Goal: Task Accomplishment & Management: Manage account settings

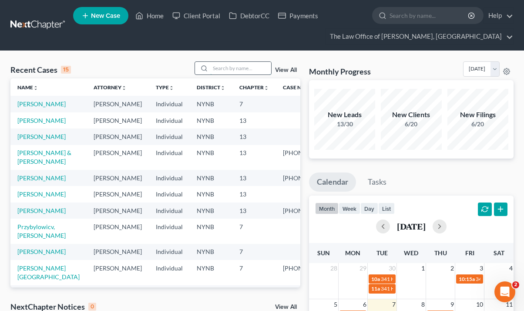
click at [238, 72] on input "search" at bounding box center [240, 68] width 61 height 13
type input "[PERSON_NAME]"
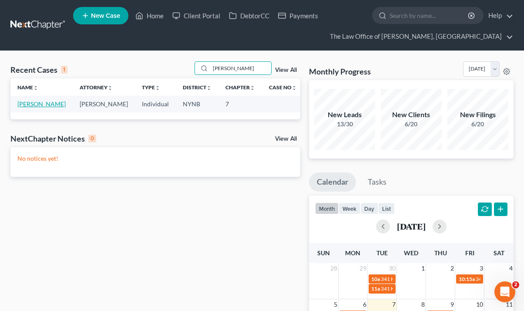
click at [34, 104] on link "[PERSON_NAME]" at bounding box center [41, 103] width 48 height 7
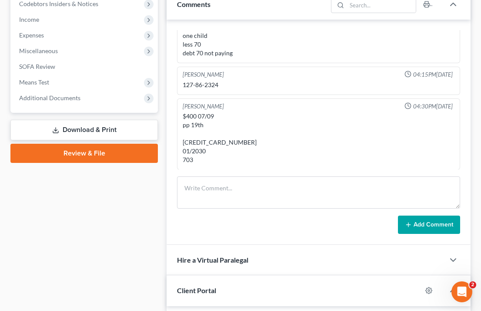
scroll to position [334, 0]
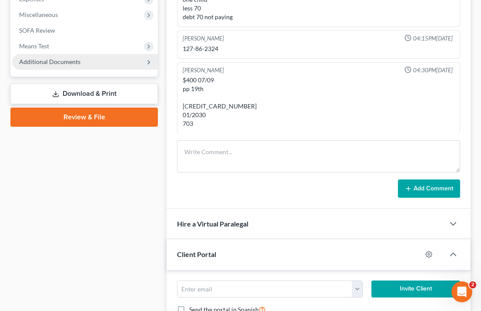
click at [83, 60] on span "Additional Documents" at bounding box center [85, 62] width 146 height 16
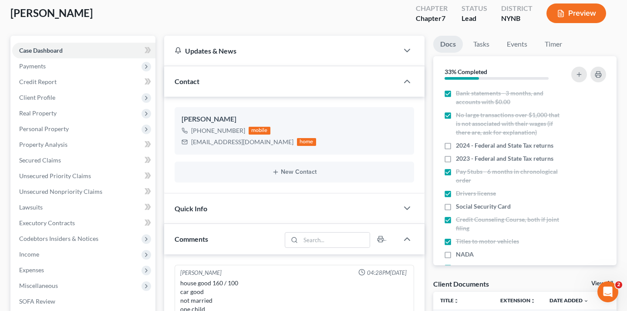
scroll to position [60, 0]
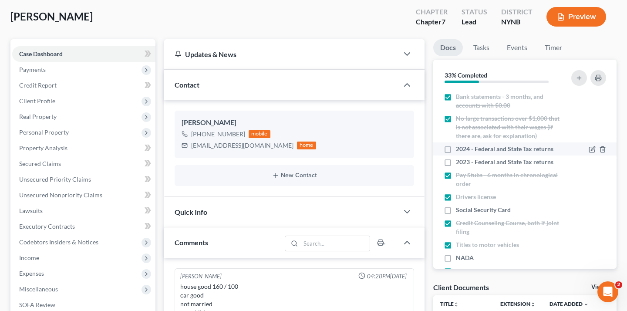
click at [456, 144] on label "2024 - Federal and State Tax returns" at bounding box center [504, 148] width 97 height 9
click at [459, 144] on input "2024 - Federal and State Tax returns" at bounding box center [462, 147] width 6 height 6
checkbox input "true"
click at [456, 158] on label "2023 - Federal and State Tax returns" at bounding box center [504, 162] width 97 height 9
click at [459, 158] on input "2023 - Federal and State Tax returns" at bounding box center [462, 161] width 6 height 6
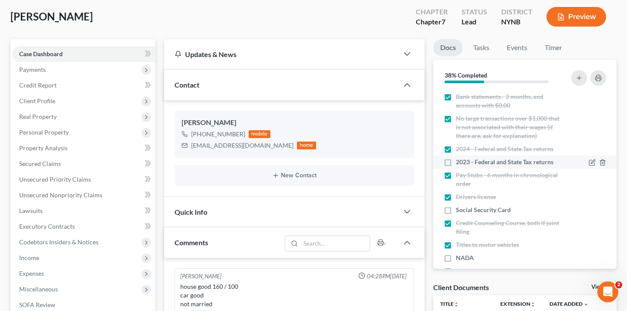
checkbox input "true"
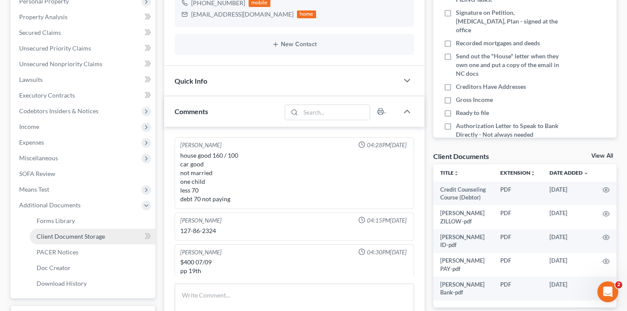
scroll to position [236, 0]
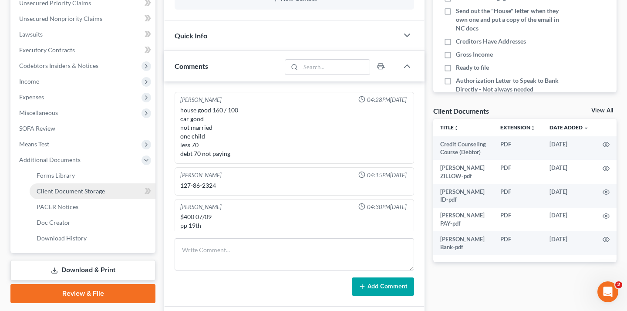
click at [77, 187] on span "Client Document Storage" at bounding box center [71, 190] width 68 height 7
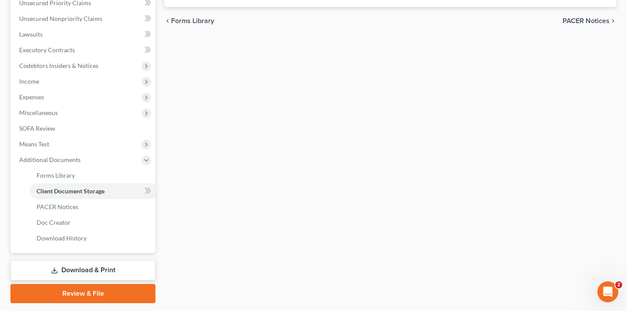
scroll to position [235, 0]
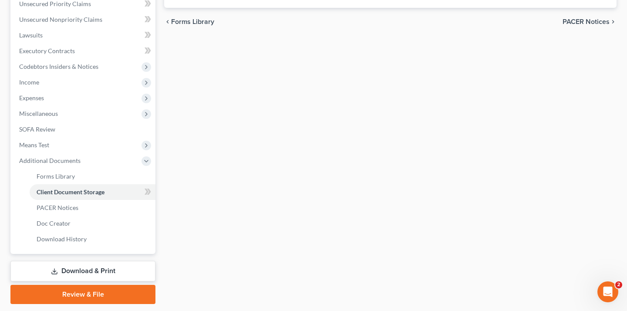
select select "1"
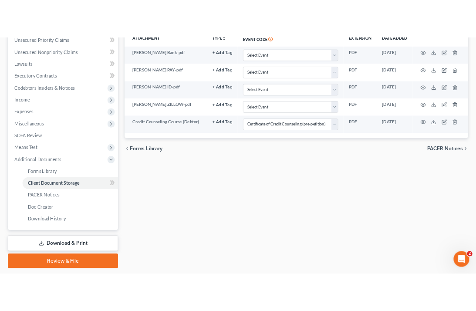
scroll to position [0, 0]
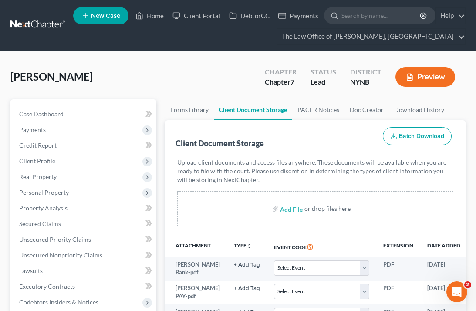
select select "1"
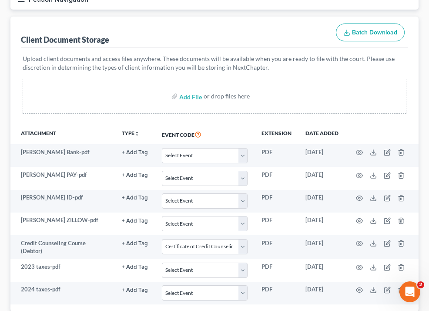
scroll to position [91, 0]
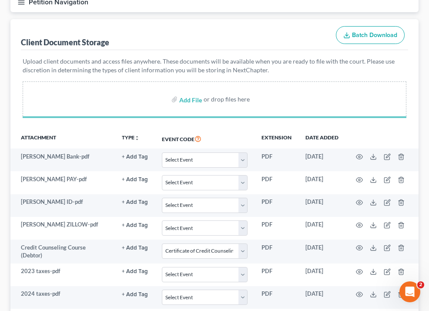
select select "1"
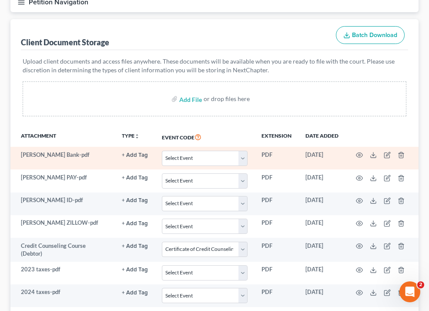
select select "1"
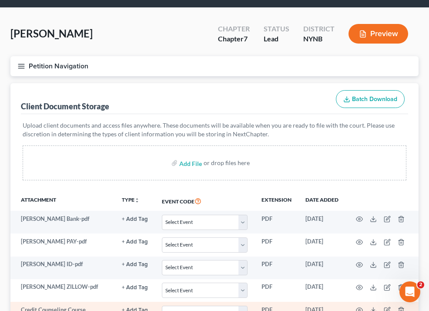
scroll to position [29, 0]
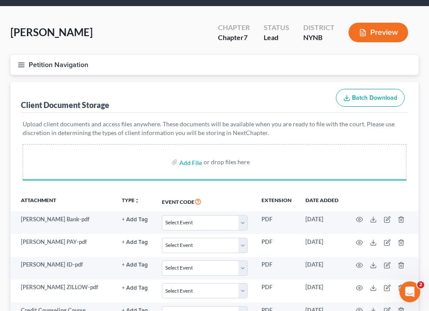
select select "1"
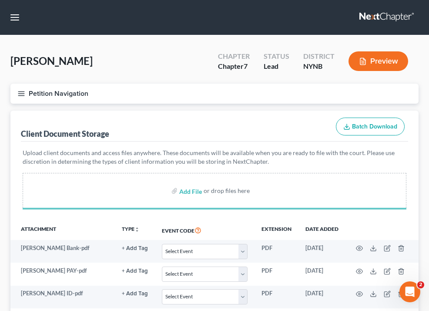
select select "1"
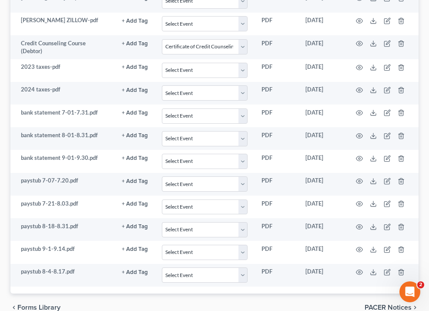
select select "1"
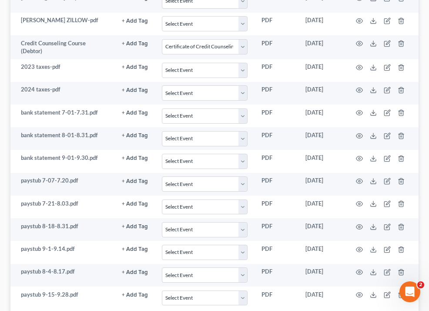
scroll to position [292, 0]
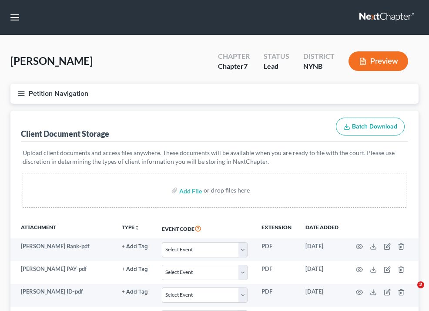
select select "1"
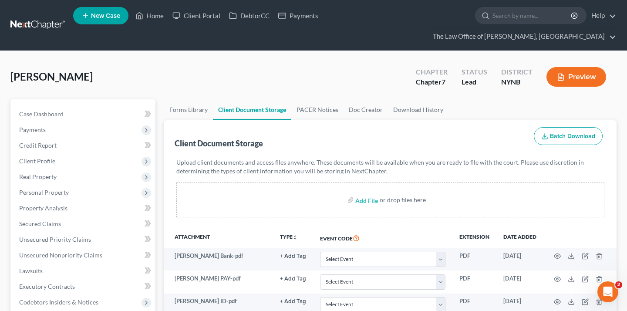
click at [40, 17] on link at bounding box center [38, 25] width 56 height 16
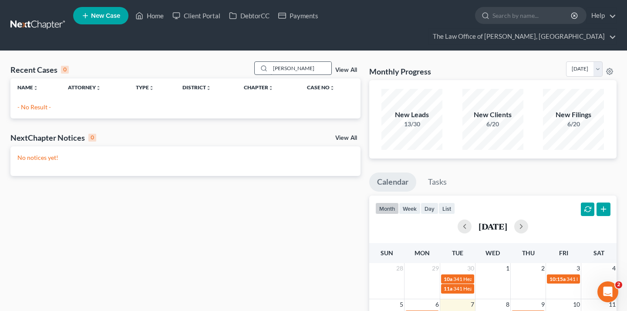
click at [316, 62] on input "[PERSON_NAME]" at bounding box center [300, 68] width 61 height 13
click at [316, 62] on input "mark duthcer" at bounding box center [300, 68] width 61 height 13
type input "mark dutcher"
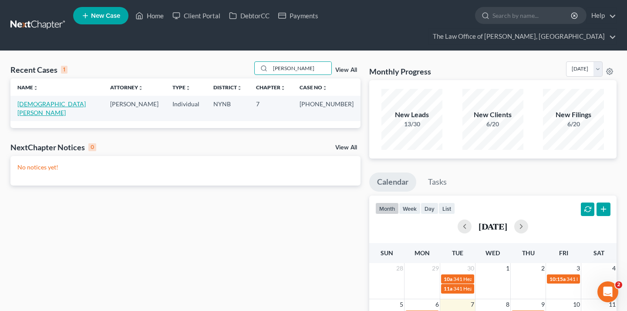
click at [36, 100] on link "[DEMOGRAPHIC_DATA][PERSON_NAME]" at bounding box center [51, 108] width 68 height 16
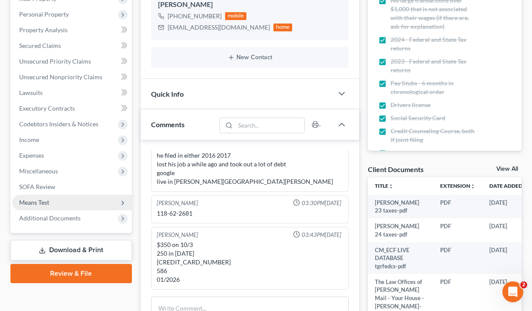
scroll to position [181, 0]
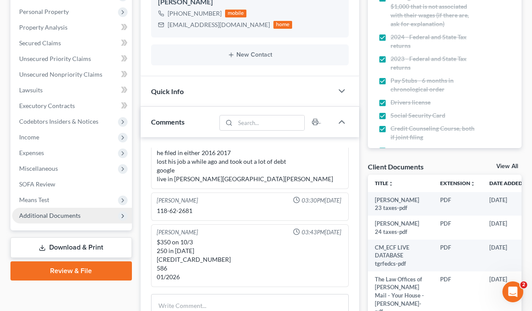
click at [84, 215] on span "Additional Documents" at bounding box center [72, 216] width 120 height 16
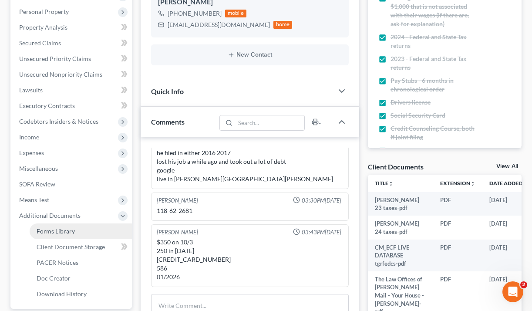
scroll to position [223, 0]
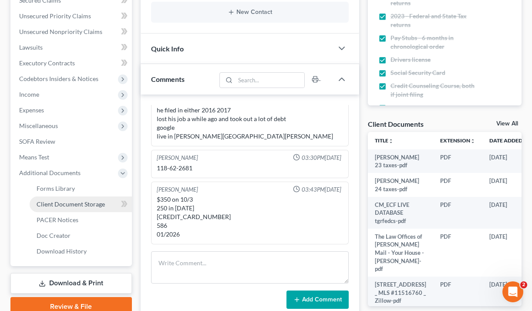
click at [91, 199] on link "Client Document Storage" at bounding box center [81, 204] width 102 height 16
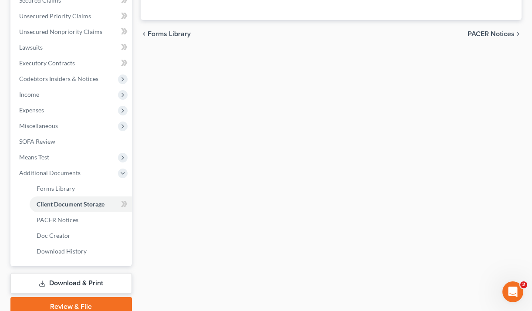
select select "5"
select select "1"
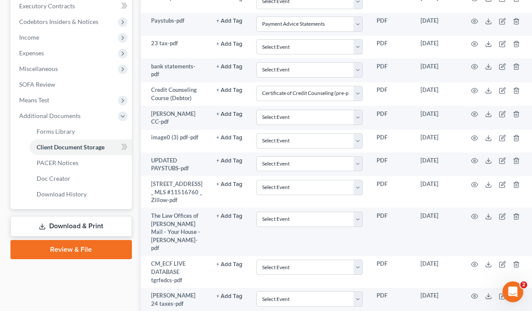
scroll to position [406, 0]
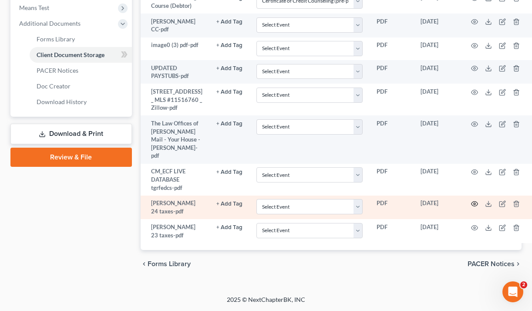
click at [471, 202] on icon "button" at bounding box center [474, 203] width 7 height 7
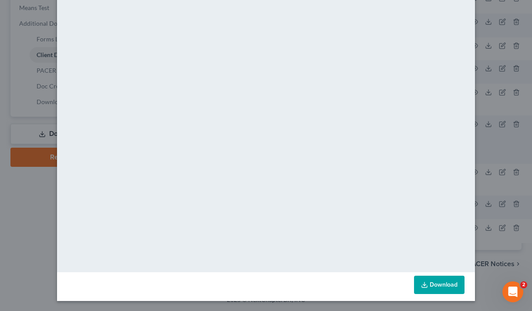
scroll to position [0, 0]
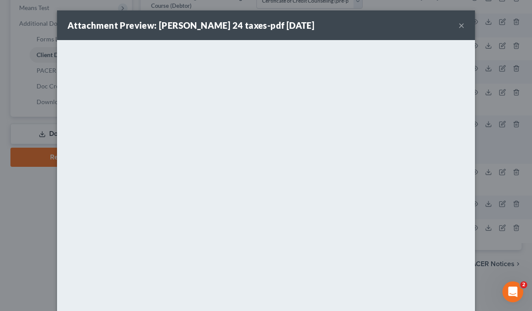
click at [460, 20] on button "×" at bounding box center [461, 25] width 6 height 10
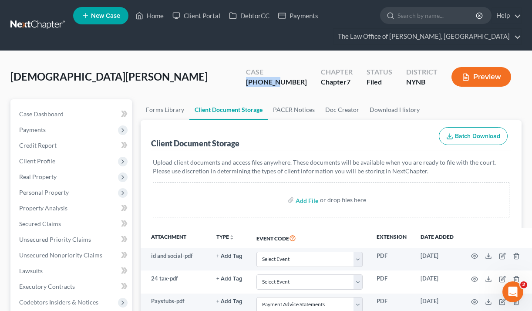
drag, startPoint x: 301, startPoint y: 81, endPoint x: 254, endPoint y: 80, distance: 47.4
click at [254, 80] on div "Dutcher, Mark Upgraded Case 25-60896-6 Chapter Chapter 7 Status Filed District …" at bounding box center [265, 80] width 511 height 38
copy div "25-60896"
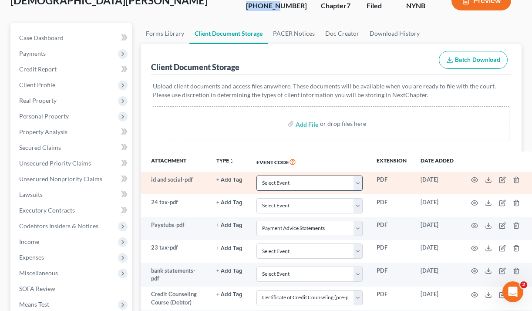
scroll to position [76, 0]
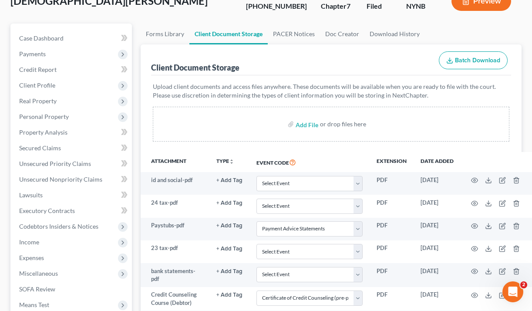
click at [218, 17] on div "Dutcher, Mark Upgraded Case 25-60896-6 Chapter Chapter 7 Status Filed District …" at bounding box center [265, 5] width 511 height 38
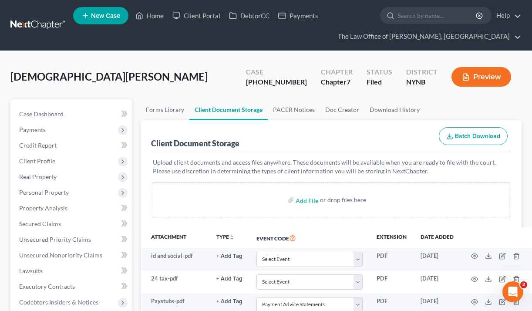
click at [40, 16] on nav "Home New Case Client Portal DebtorCC Payments The Law Office of Christiaan Van …" at bounding box center [266, 25] width 532 height 50
click at [43, 20] on link at bounding box center [38, 25] width 56 height 16
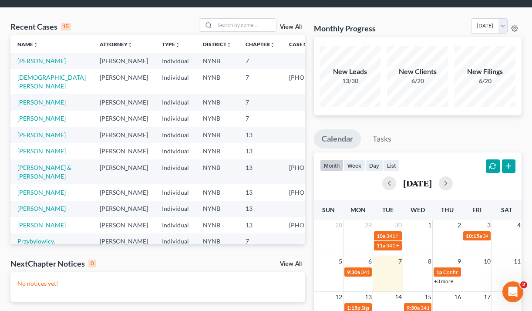
scroll to position [40, 0]
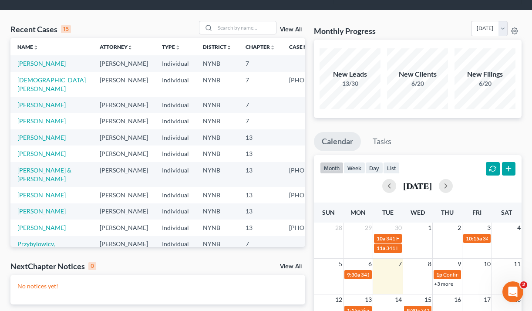
click at [27, 95] on td "Dutcher, Mark" at bounding box center [51, 84] width 82 height 25
click at [27, 91] on link "Dutcher, Mark" at bounding box center [51, 84] width 68 height 16
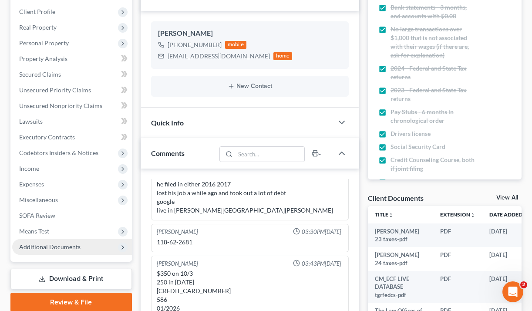
scroll to position [613, 0]
click at [82, 247] on span "Additional Documents" at bounding box center [72, 247] width 120 height 16
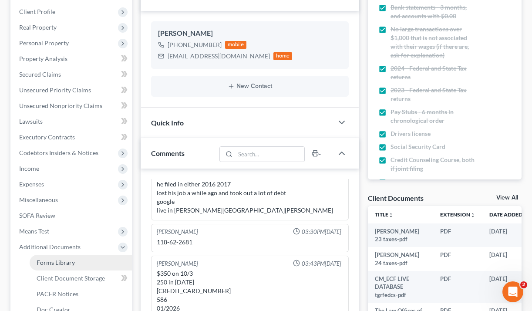
scroll to position [189, 0]
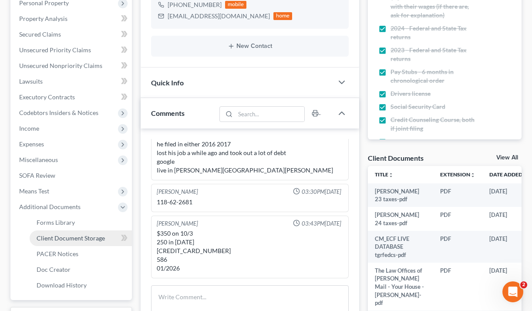
click at [83, 232] on link "Client Document Storage" at bounding box center [81, 238] width 102 height 16
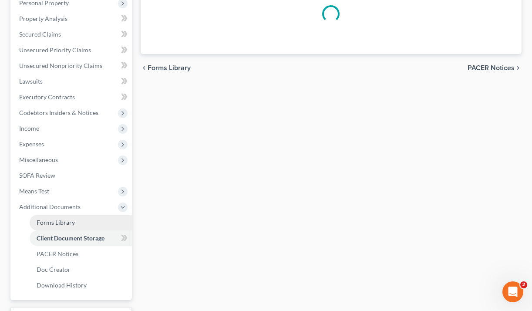
select select "5"
select select "1"
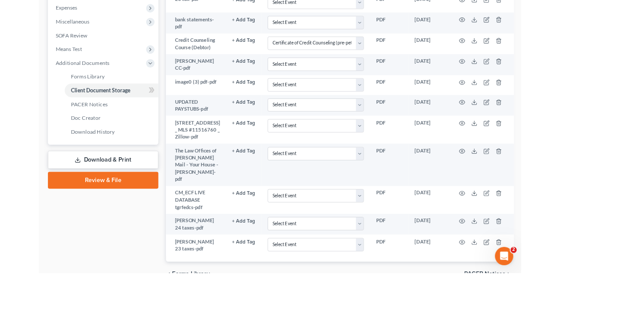
scroll to position [309, 0]
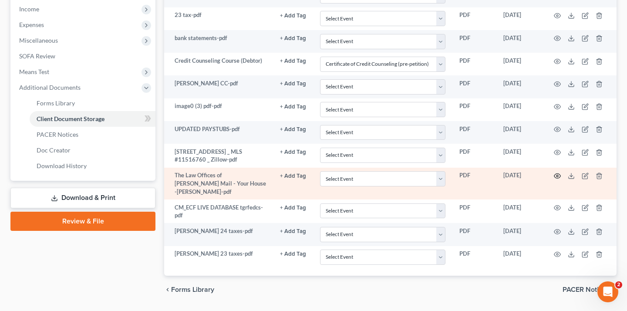
click at [531, 174] on icon "button" at bounding box center [557, 176] width 7 height 5
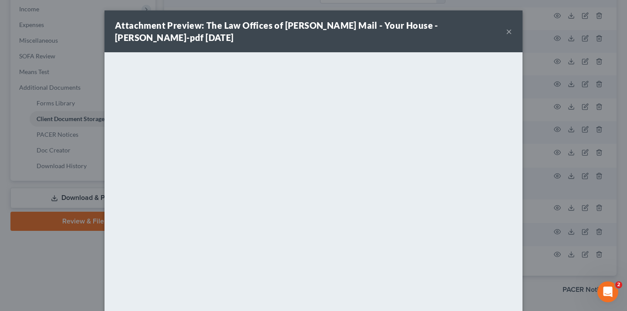
click at [510, 32] on button "×" at bounding box center [509, 31] width 6 height 10
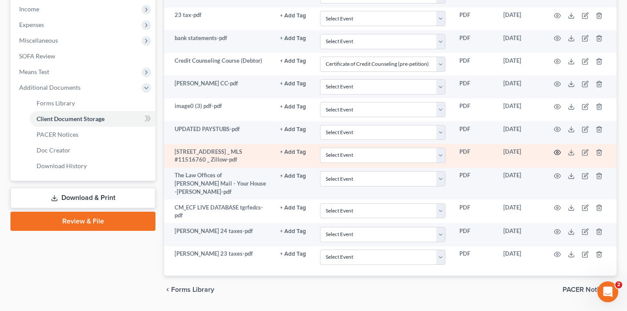
click at [531, 144] on td at bounding box center [579, 156] width 73 height 24
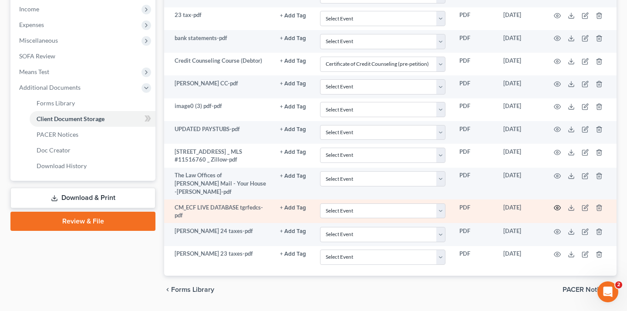
click at [531, 204] on icon "button" at bounding box center [557, 207] width 7 height 7
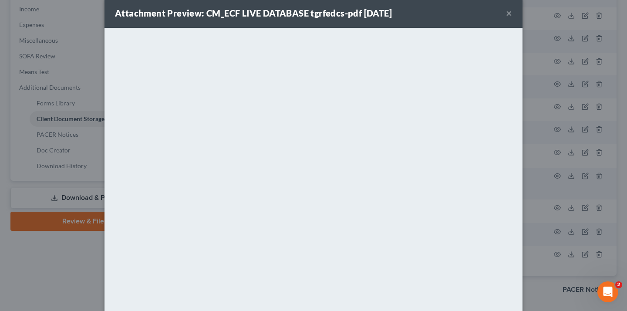
scroll to position [0, 0]
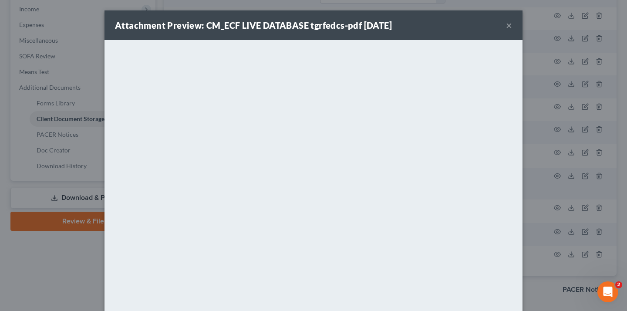
click at [506, 22] on button "×" at bounding box center [509, 25] width 6 height 10
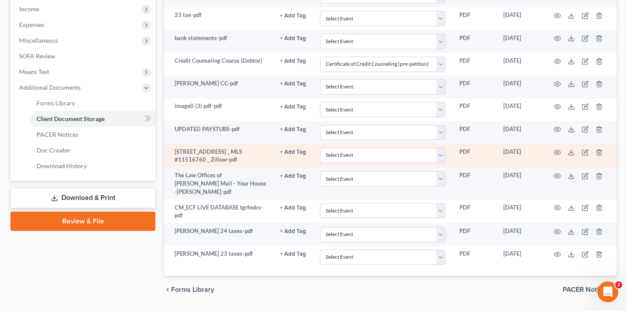
click at [531, 144] on td at bounding box center [579, 156] width 73 height 24
click at [531, 149] on icon "button" at bounding box center [557, 152] width 7 height 7
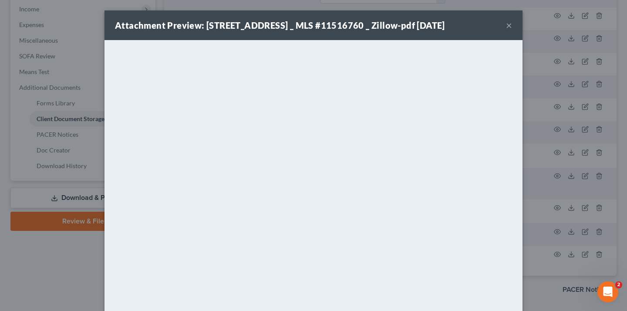
click at [510, 30] on button "×" at bounding box center [509, 25] width 6 height 10
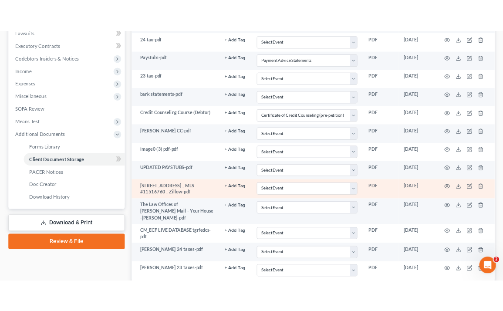
scroll to position [276, 0]
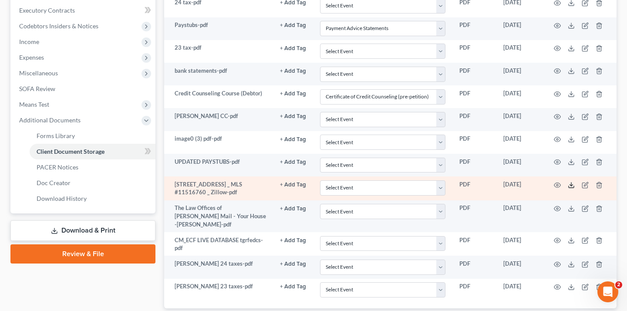
click at [531, 181] on icon at bounding box center [571, 184] width 7 height 7
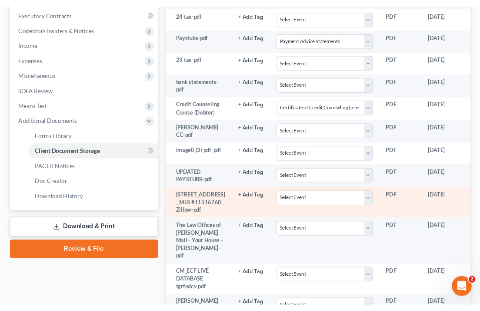
scroll to position [343, 0]
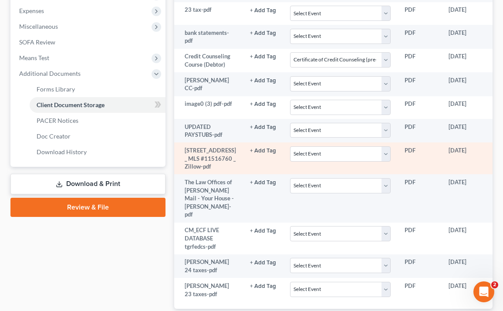
drag, startPoint x: 185, startPoint y: 173, endPoint x: 199, endPoint y: 212, distance: 41.3
click at [199, 174] on td "52 Oak Ln, Gloversville, NY 12078 _ MLS #11516760 _ Zillow-pdf" at bounding box center [208, 158] width 69 height 32
copy td "52 Oak Ln, Gloversville, NY 12078 _ MLS #11516760 _ Zillow"
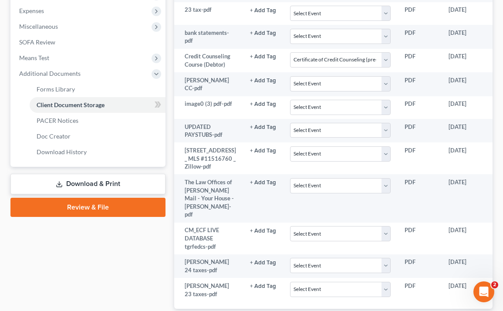
click at [166, 223] on div "Case Dashboard Payments Invoices Payments Payments Credit Report Client Profile" at bounding box center [88, 57] width 164 height 560
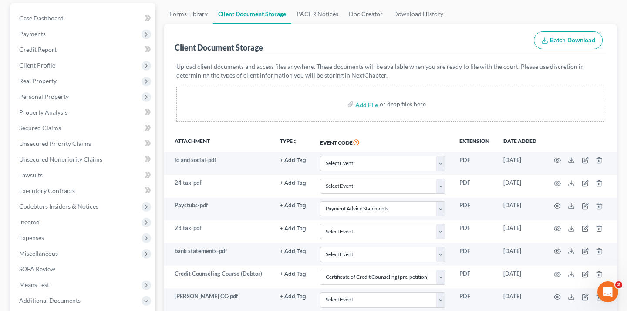
scroll to position [0, 0]
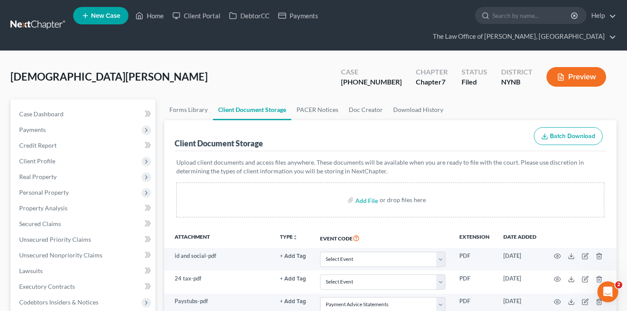
click at [37, 23] on link at bounding box center [38, 25] width 56 height 16
